Goal: Task Accomplishment & Management: Use online tool/utility

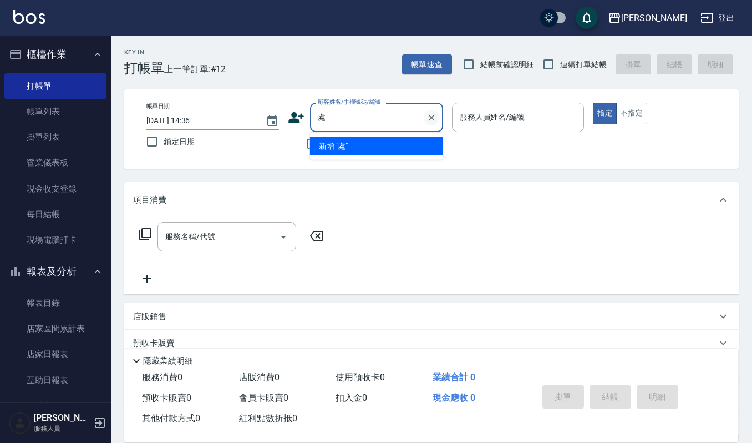
type input "處處"
click at [434, 120] on icon "Clear" at bounding box center [431, 117] width 11 height 11
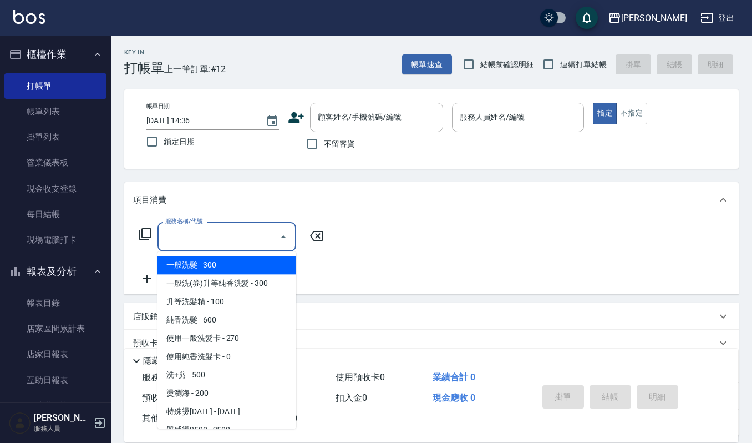
click at [195, 236] on input "服務名稱/代號" at bounding box center [219, 236] width 112 height 19
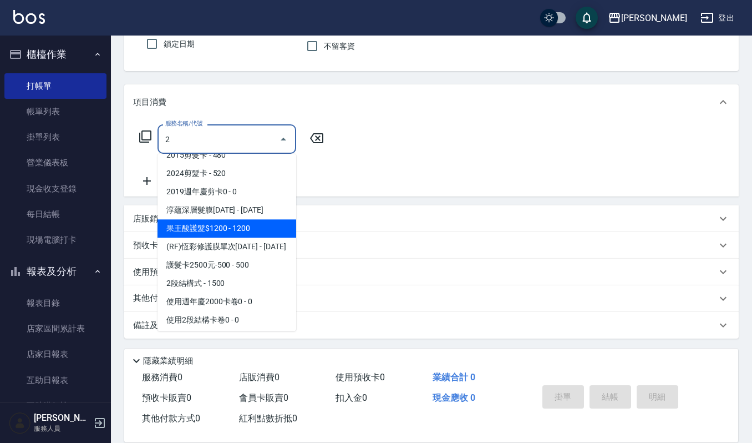
scroll to position [88, 0]
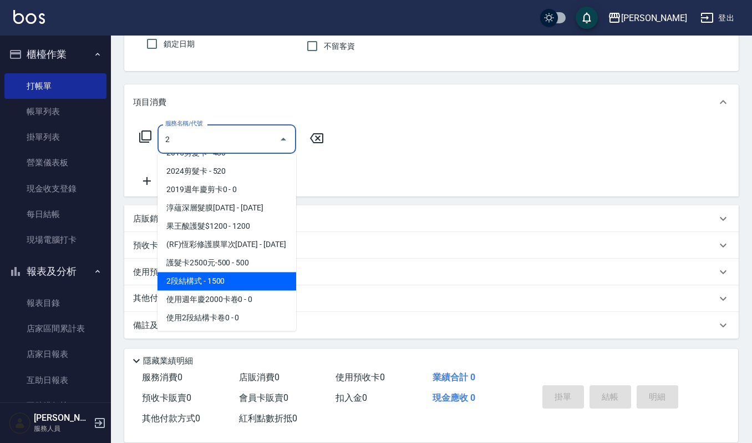
click at [205, 274] on span "2段結構式 - 1500" at bounding box center [227, 281] width 139 height 18
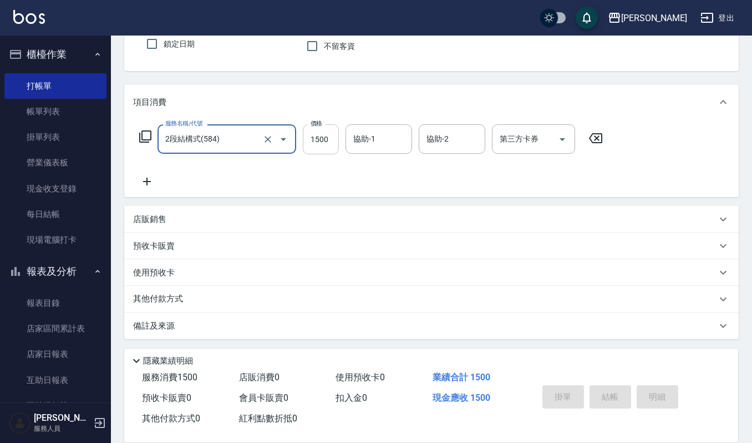
type input "2段結構式(584)"
type input "1600"
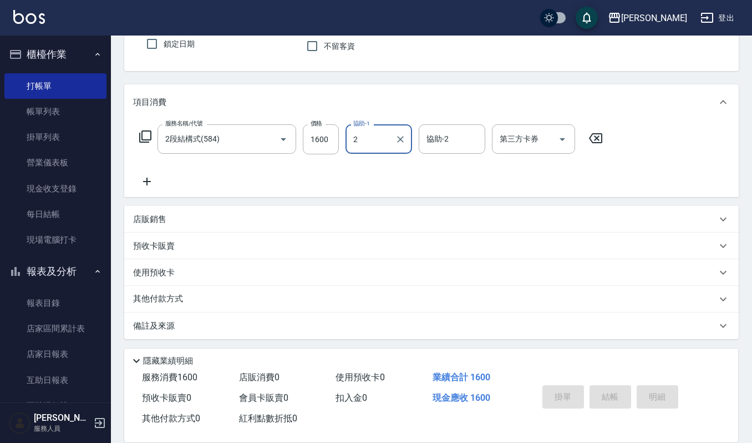
type input "2"
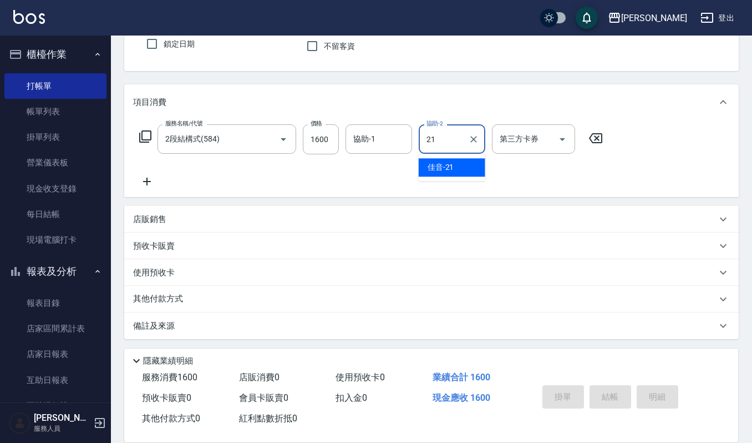
type input "佳音-21"
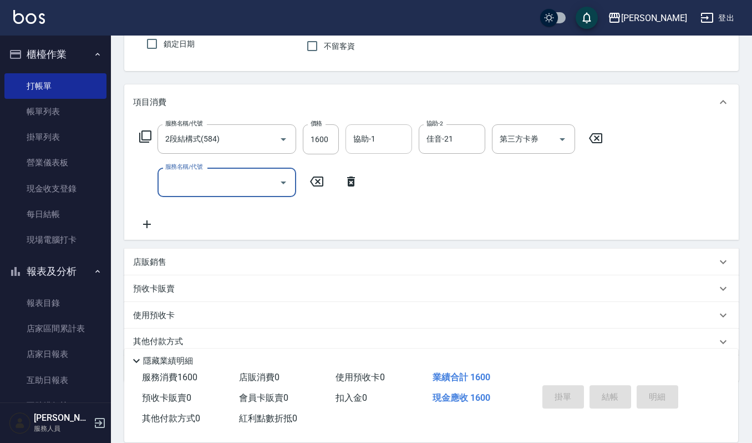
drag, startPoint x: 393, startPoint y: 151, endPoint x: 376, endPoint y: 125, distance: 30.9
click at [391, 150] on div "協助-1" at bounding box center [379, 138] width 67 height 29
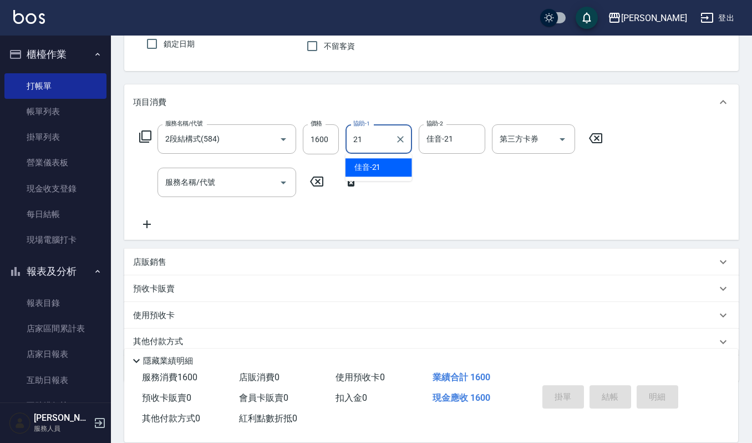
type input "佳音-21"
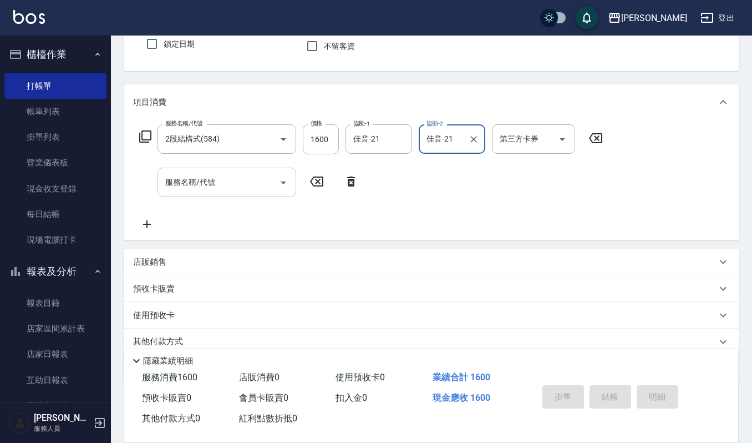
click at [203, 184] on input "服務名稱/代號" at bounding box center [219, 182] width 112 height 19
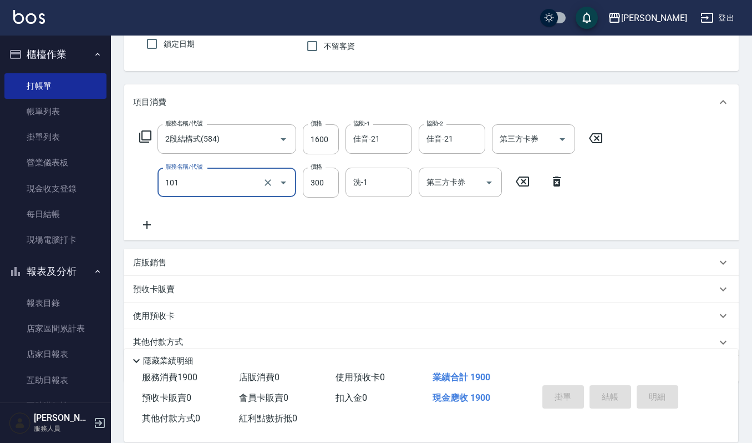
type input "一般洗髮(101)"
type input "270"
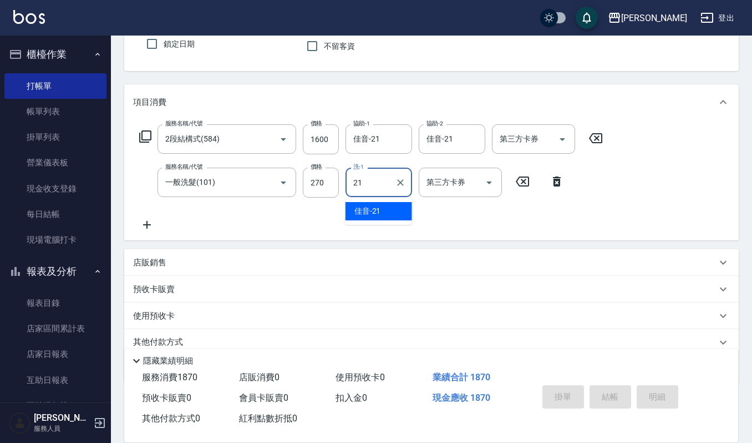
type input "佳音-21"
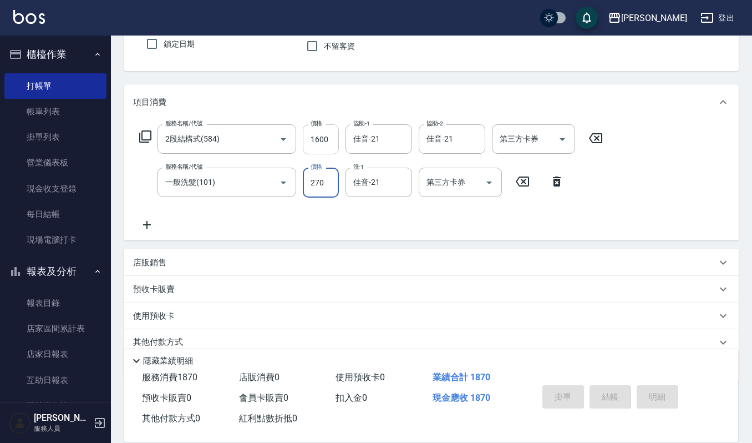
click at [338, 136] on input "1600" at bounding box center [321, 139] width 36 height 30
click at [334, 138] on input "1600" at bounding box center [321, 139] width 36 height 30
type input "1900"
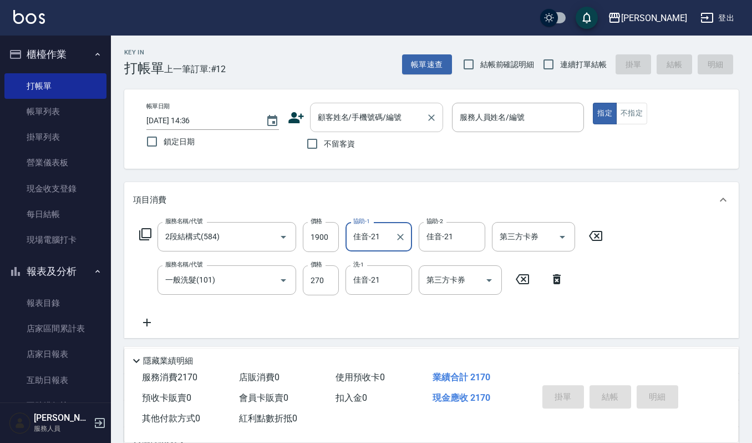
click at [402, 119] on input "顧客姓名/手機號碼/編號" at bounding box center [368, 117] width 107 height 19
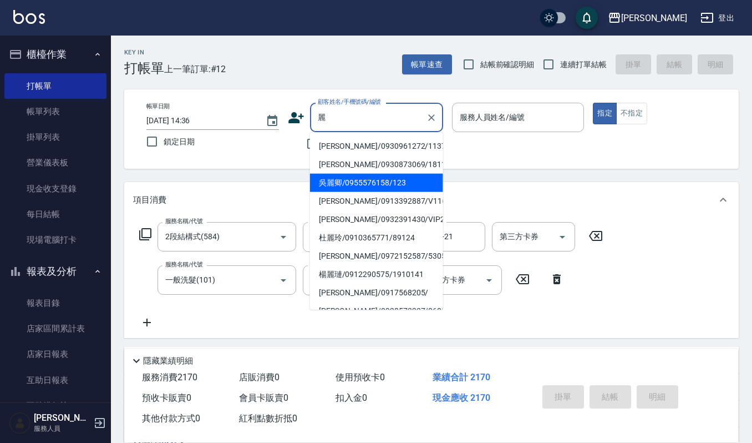
drag, startPoint x: 376, startPoint y: 178, endPoint x: 378, endPoint y: 184, distance: 6.3
click at [378, 184] on li "吳麗卿/0955576158/123" at bounding box center [376, 183] width 133 height 18
type input "吳麗卿/0955576158/123"
type input "吉兒-4"
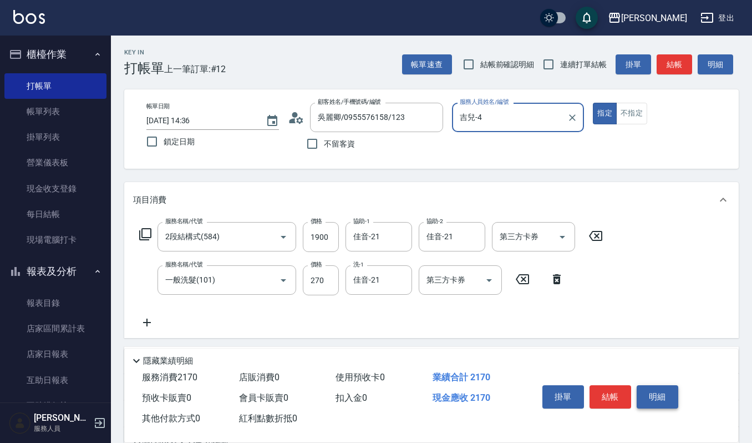
click at [657, 391] on button "明細" at bounding box center [658, 396] width 42 height 23
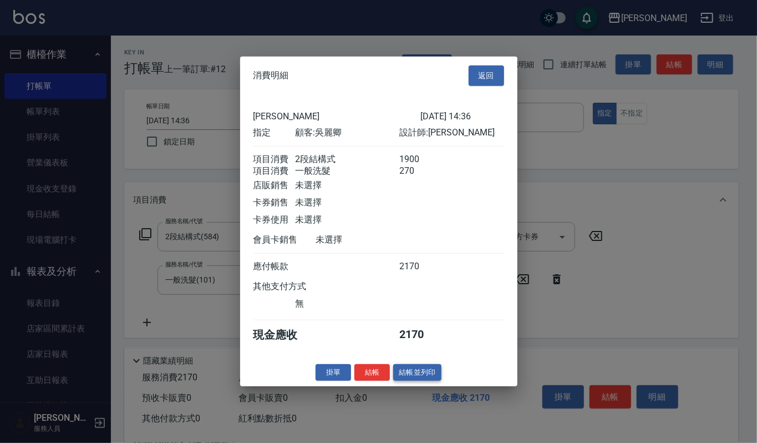
click at [415, 373] on button "結帳並列印" at bounding box center [417, 371] width 48 height 17
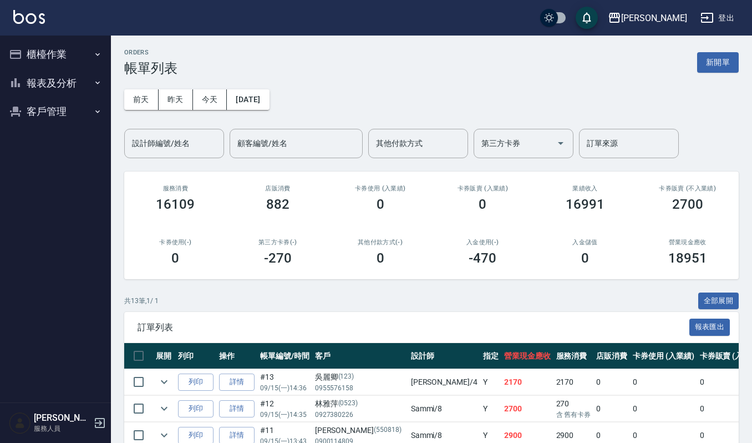
click at [64, 51] on button "櫃檯作業" at bounding box center [55, 54] width 102 height 29
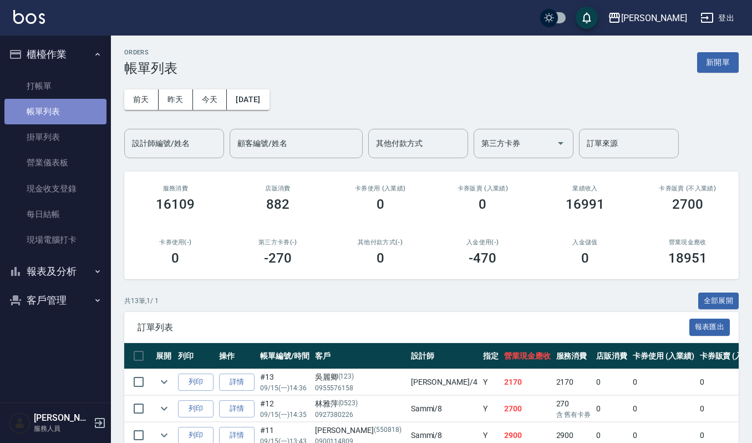
click at [62, 108] on link "帳單列表" at bounding box center [55, 112] width 102 height 26
drag, startPoint x: 451, startPoint y: 258, endPoint x: 513, endPoint y: 187, distance: 94.0
click at [455, 255] on div "-470" at bounding box center [483, 258] width 76 height 16
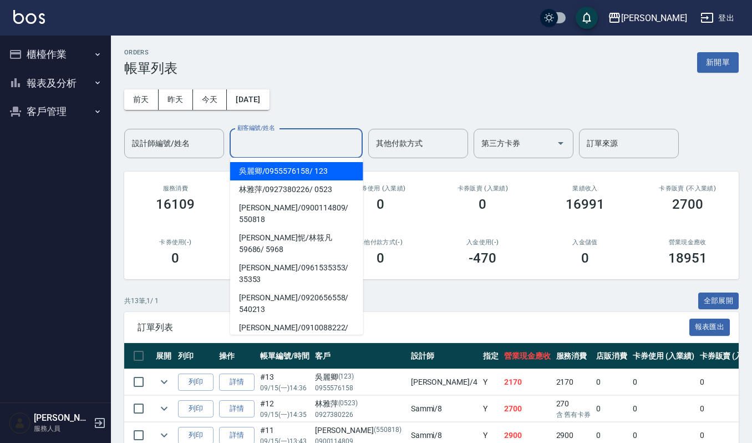
click at [325, 149] on input "顧客編號/姓名" at bounding box center [296, 143] width 123 height 19
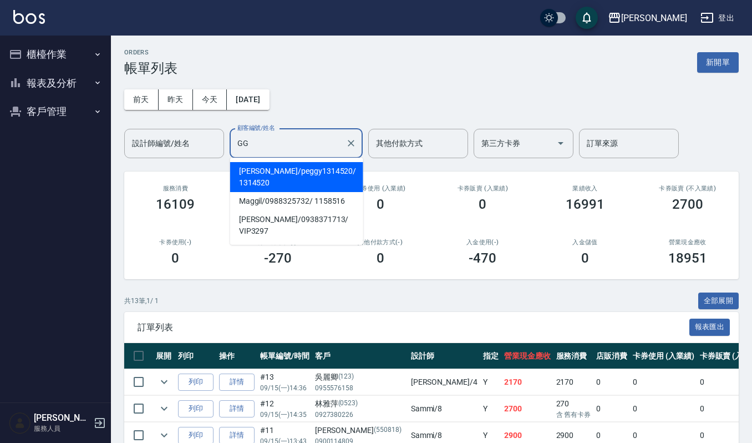
type input "G"
